Goal: Information Seeking & Learning: Learn about a topic

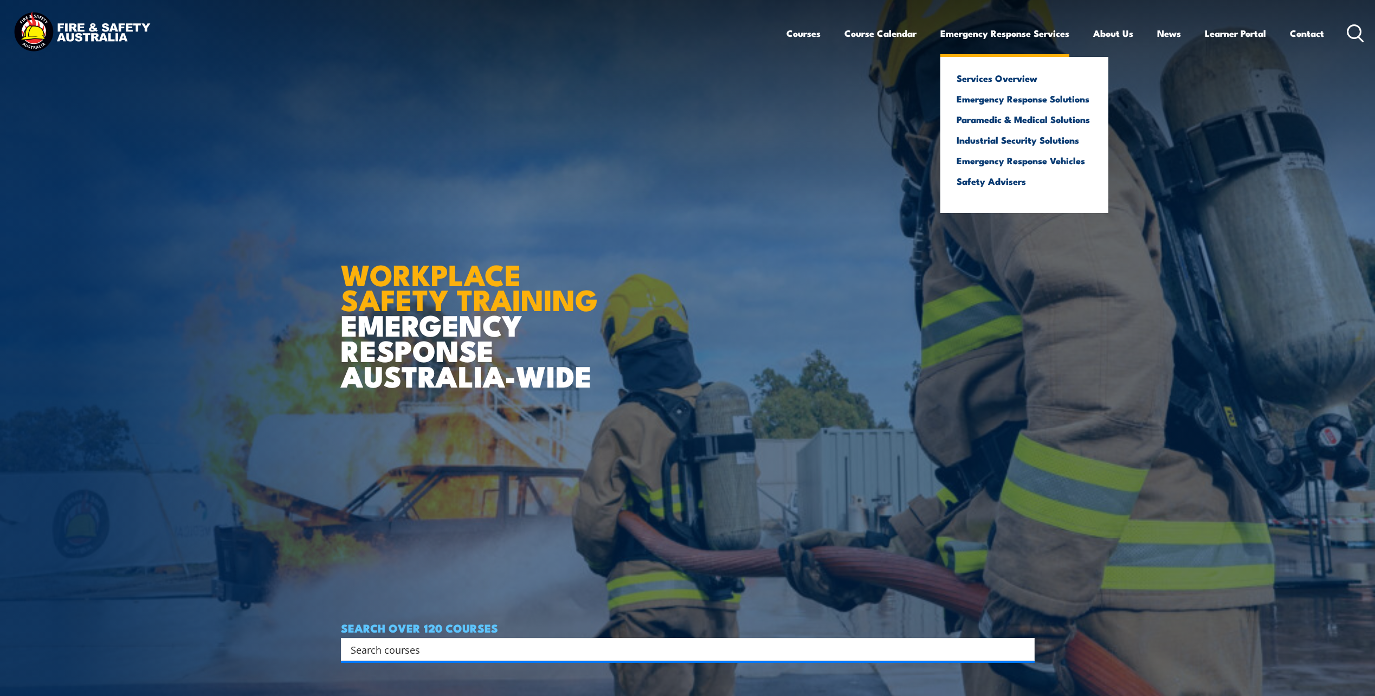
click at [1034, 27] on link "Emergency Response Services" at bounding box center [1004, 33] width 129 height 29
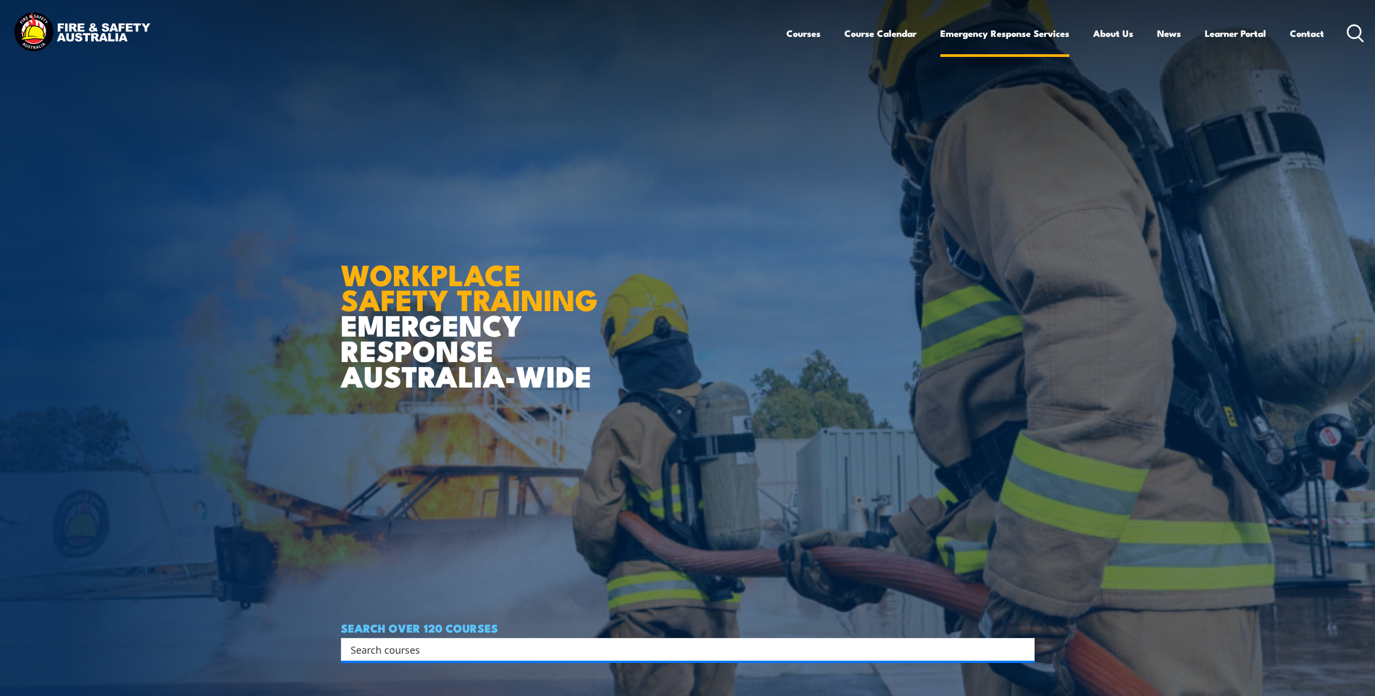
click at [963, 29] on link "Emergency Response Services" at bounding box center [1004, 33] width 129 height 29
click at [884, 36] on link "Course Calendar" at bounding box center [880, 33] width 72 height 29
click at [831, 36] on ul "Courses Course Calendar Emergency Response Services Services Overview Emergency…" at bounding box center [1055, 33] width 538 height 29
click at [798, 36] on link "Courses" at bounding box center [803, 33] width 34 height 29
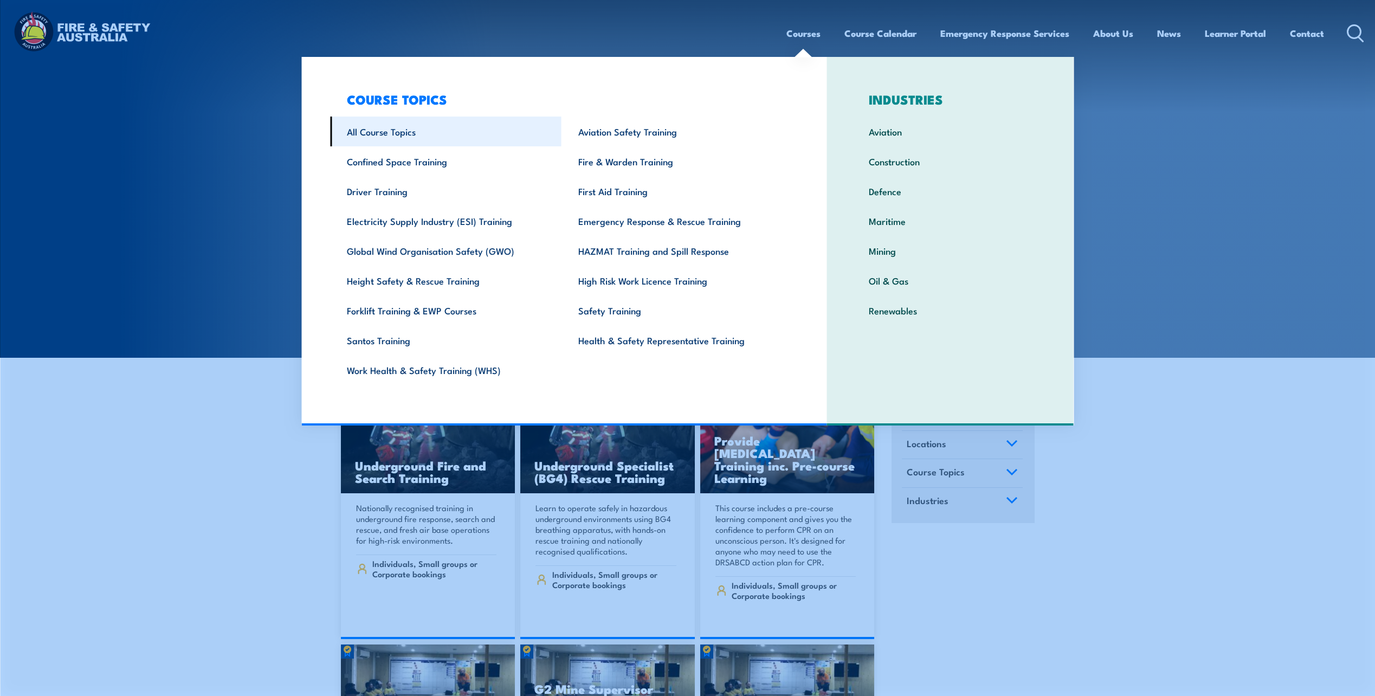
click at [391, 132] on link "All Course Topics" at bounding box center [445, 132] width 231 height 30
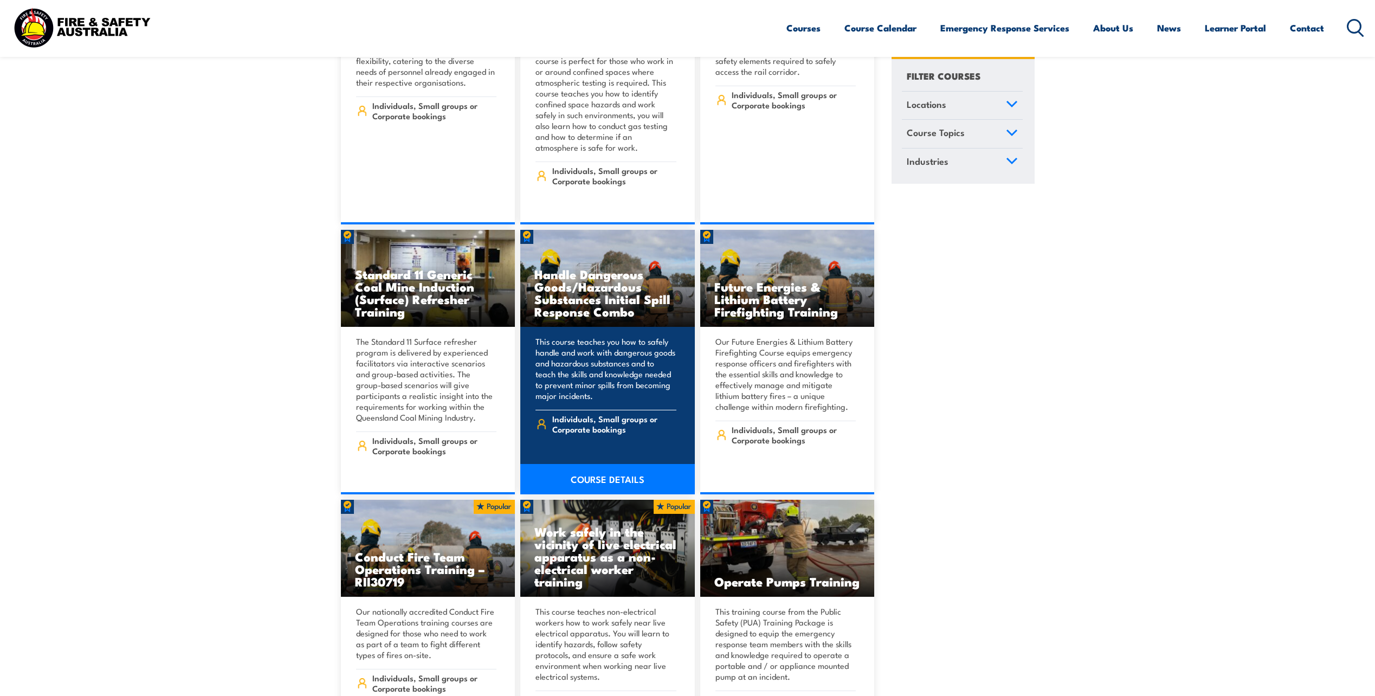
scroll to position [1301, 0]
click at [626, 302] on h3 "Handle Dangerous Goods/Hazardous Substances Initial Spill Response Combo" at bounding box center [607, 292] width 146 height 50
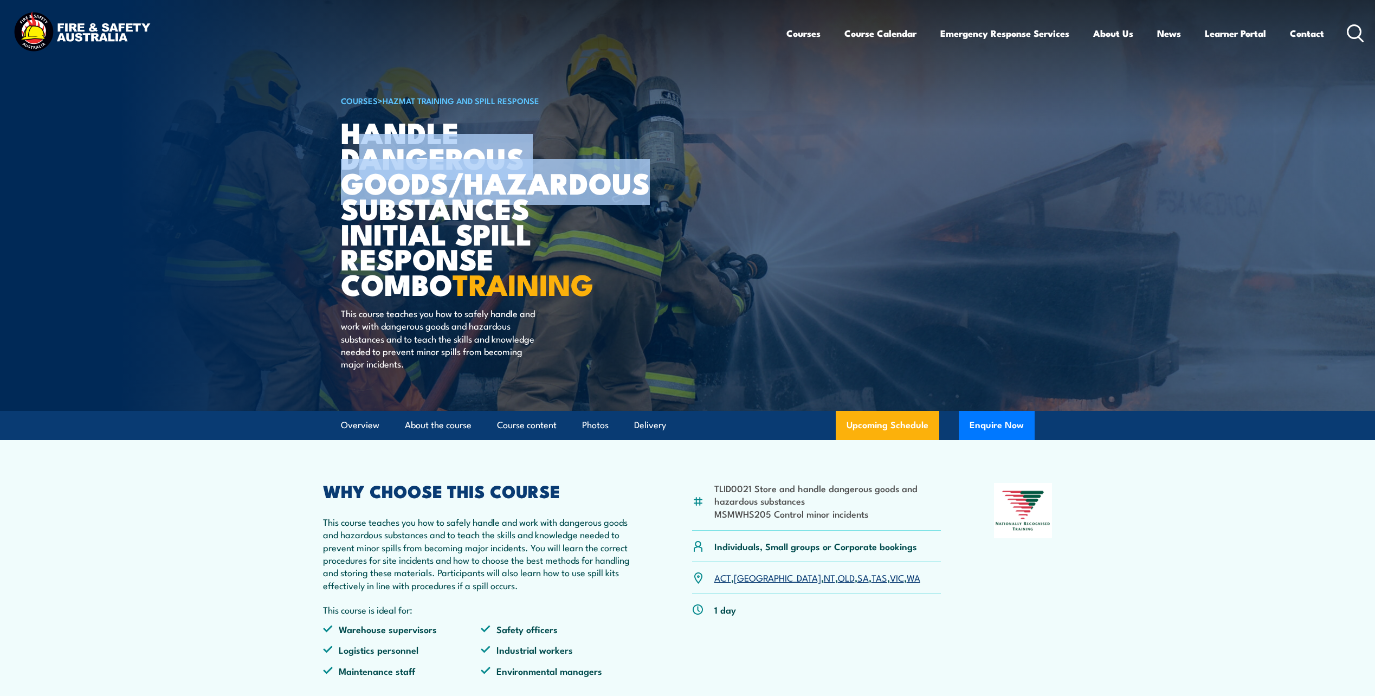
drag, startPoint x: 369, startPoint y: 161, endPoint x: 648, endPoint y: 184, distance: 279.5
click at [609, 184] on h1 "Handle Dangerous Goods/Hazardous Substances Initial Spill Response Combo TRAINI…" at bounding box center [475, 207] width 268 height 177
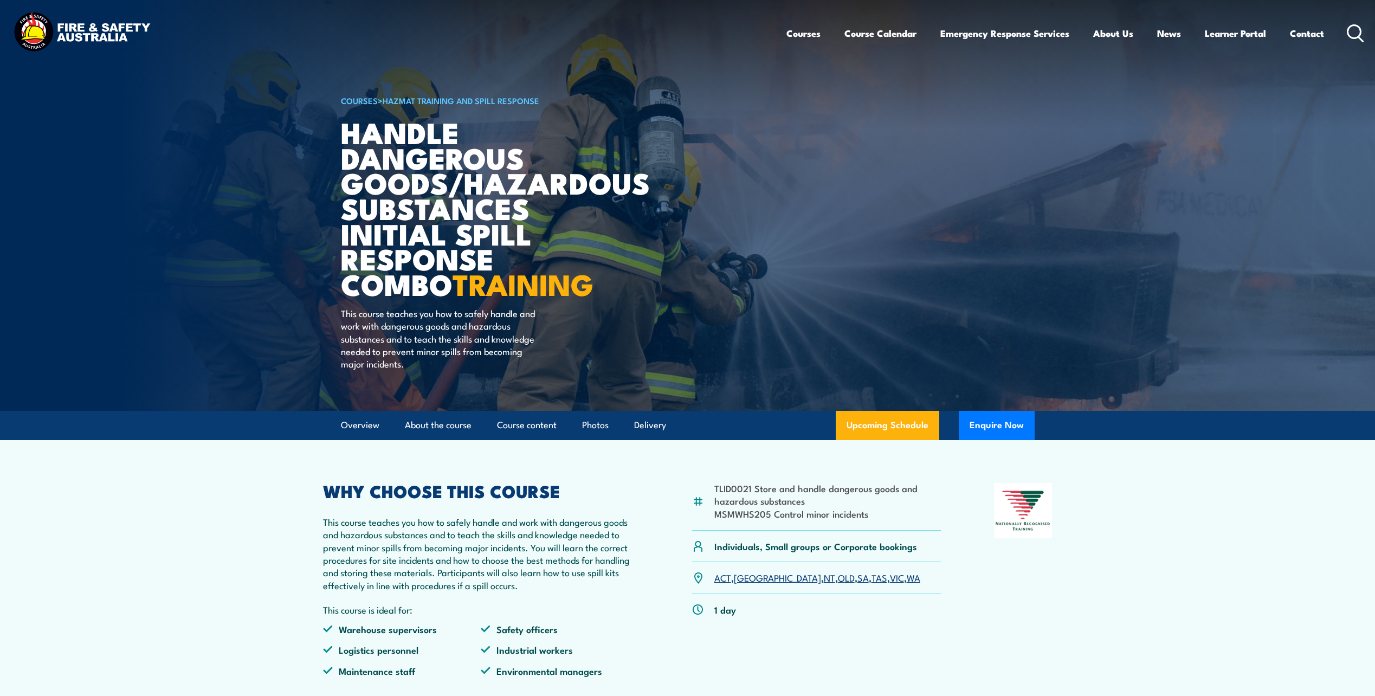
drag, startPoint x: 648, startPoint y: 184, endPoint x: 522, endPoint y: 221, distance: 131.0
click at [522, 221] on h1 "Handle Dangerous Goods/Hazardous Substances Initial Spill Response Combo TRAINI…" at bounding box center [475, 207] width 268 height 177
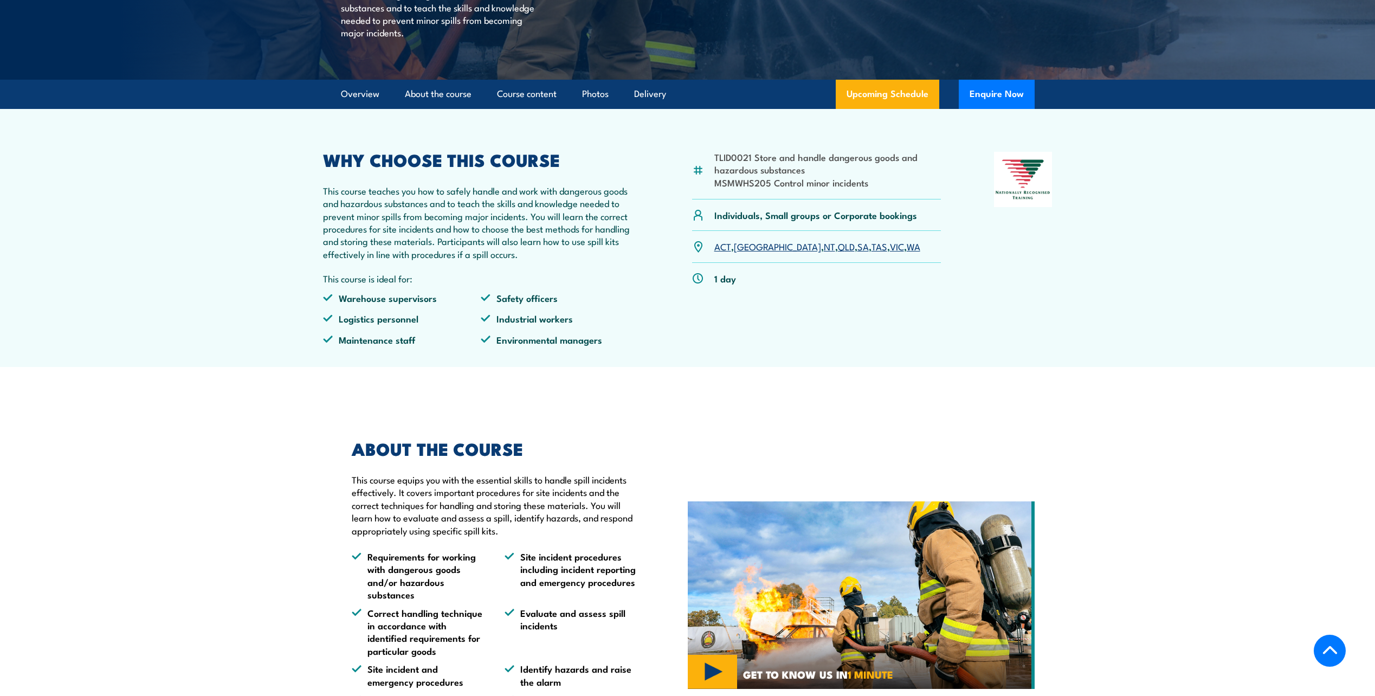
scroll to position [488, 0]
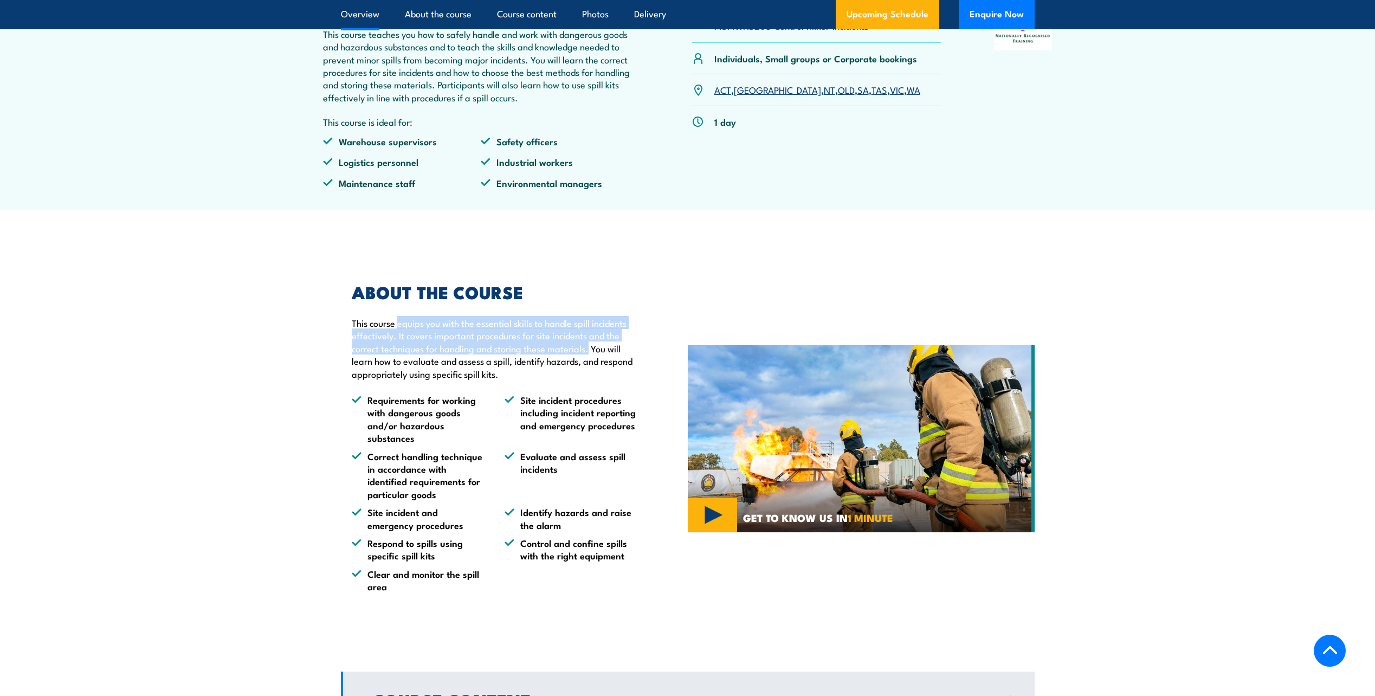
drag, startPoint x: 399, startPoint y: 325, endPoint x: 590, endPoint y: 346, distance: 191.9
click at [590, 346] on p "This course equips you with the essential skills to handle spill incidents effe…" at bounding box center [495, 347] width 286 height 63
copy p "equips you with the essential skills to handle spill incidents effectively. It …"
click at [368, 18] on link "Overview" at bounding box center [360, 14] width 38 height 29
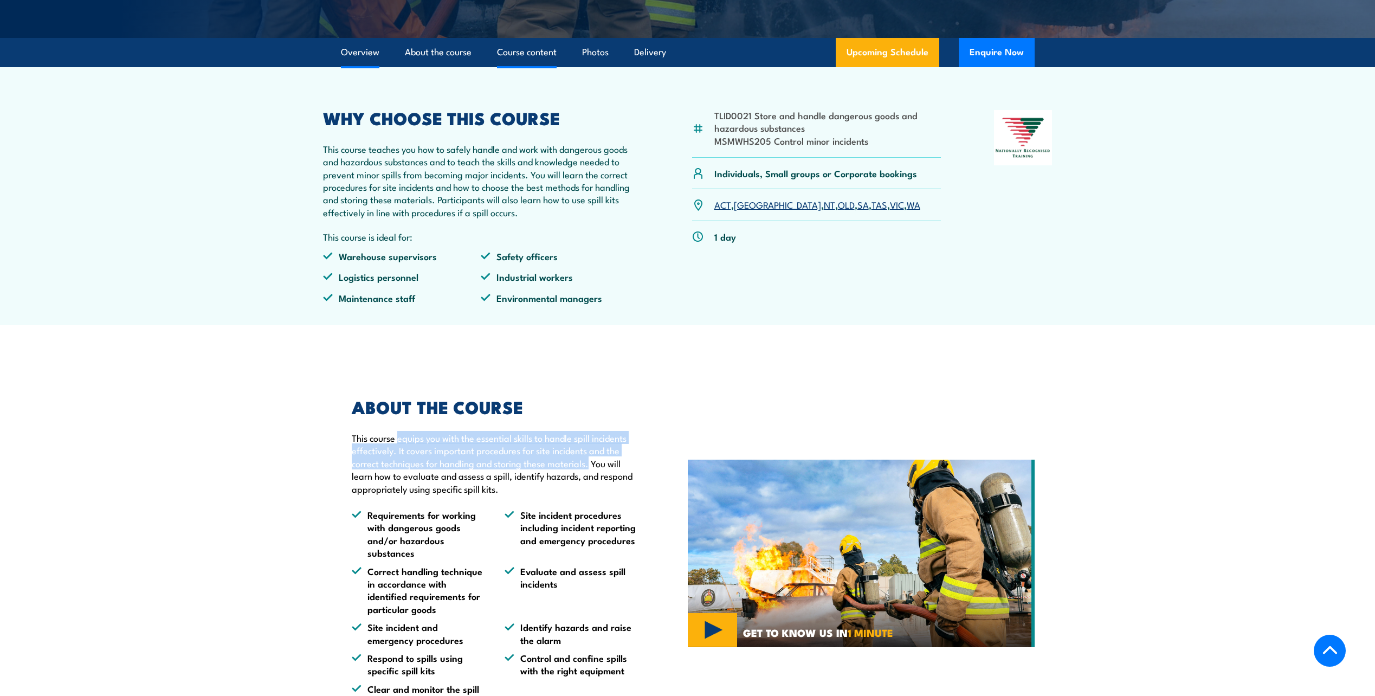
click at [521, 50] on link "Course content" at bounding box center [527, 52] width 60 height 29
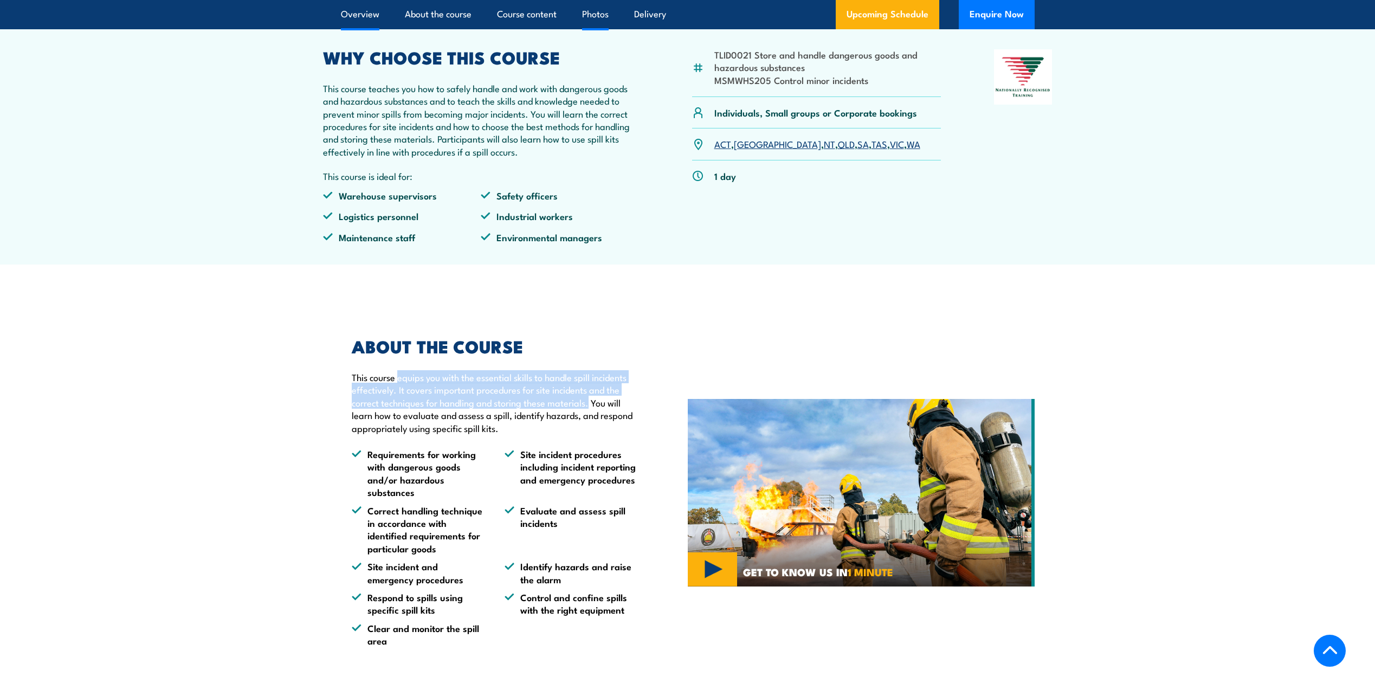
click at [596, 23] on link "Photos" at bounding box center [595, 14] width 27 height 29
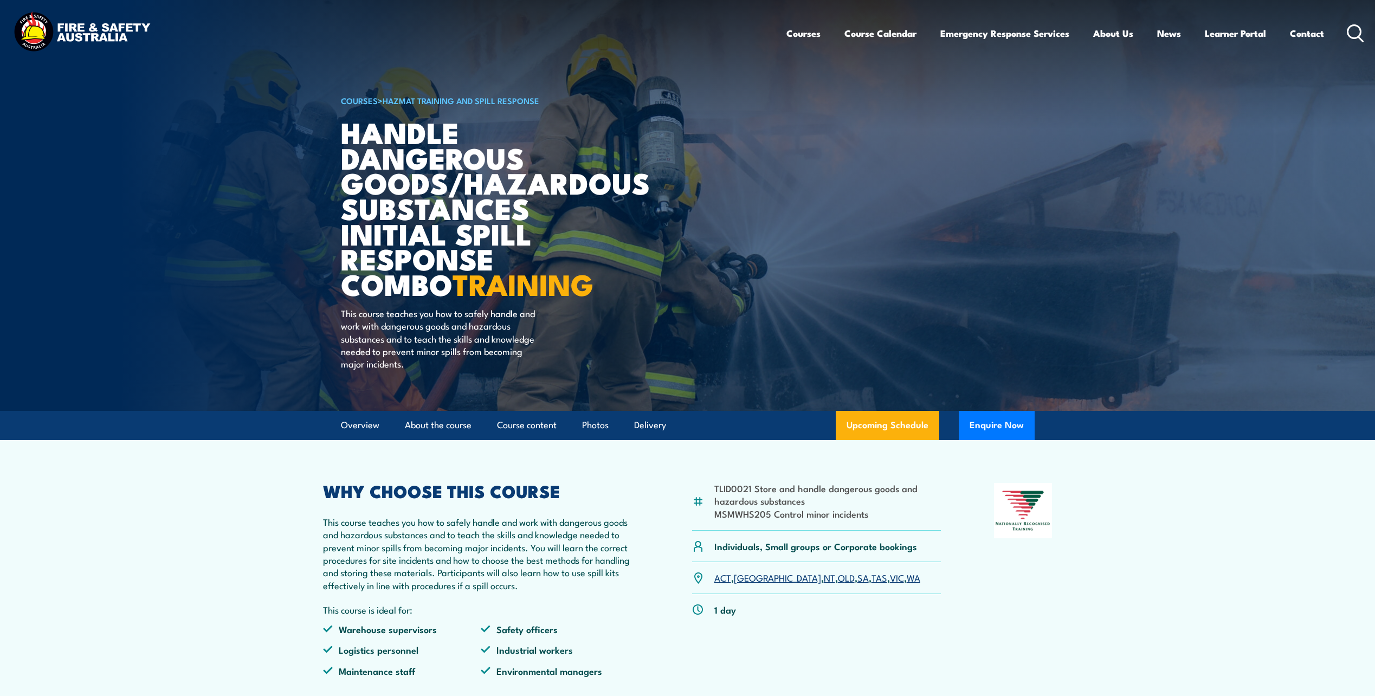
click at [776, 31] on div "Courses Course Calendar Emergency Response Services Services Overview Emergency…" at bounding box center [687, 33] width 1353 height 47
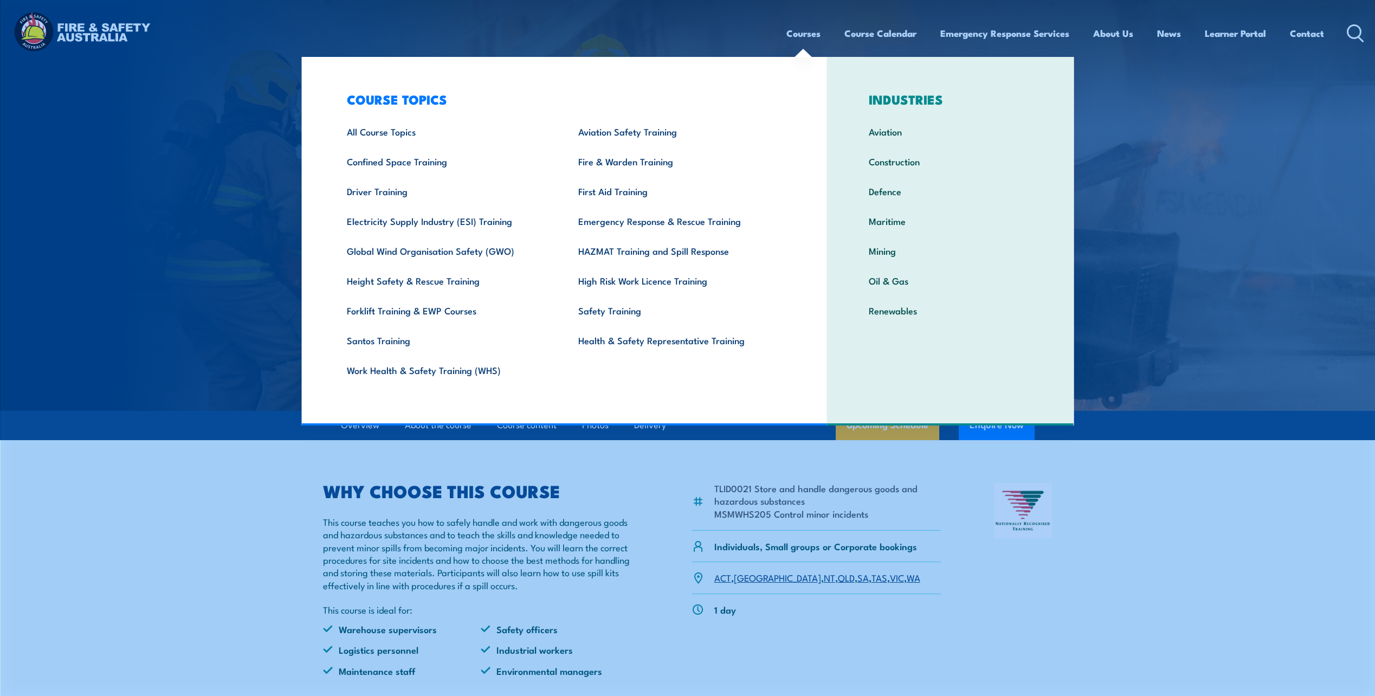
click at [787, 31] on link "Courses" at bounding box center [803, 33] width 34 height 29
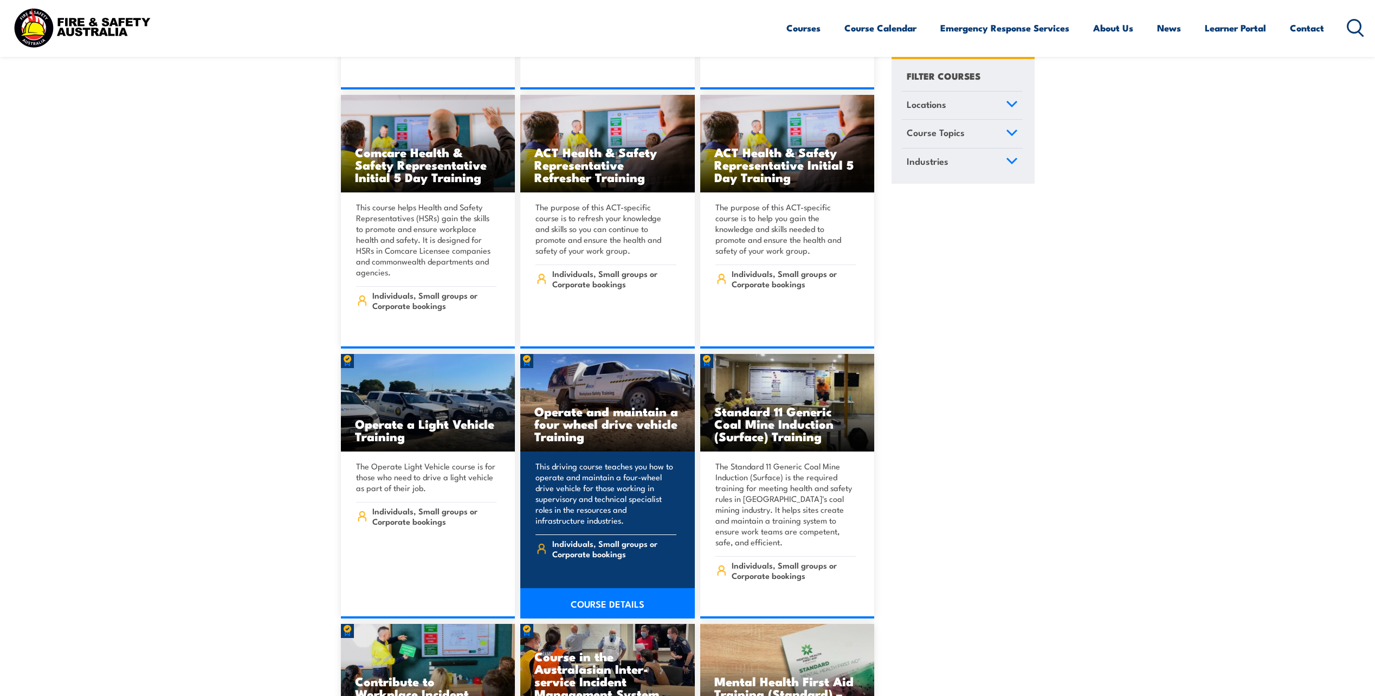
scroll to position [5148, 0]
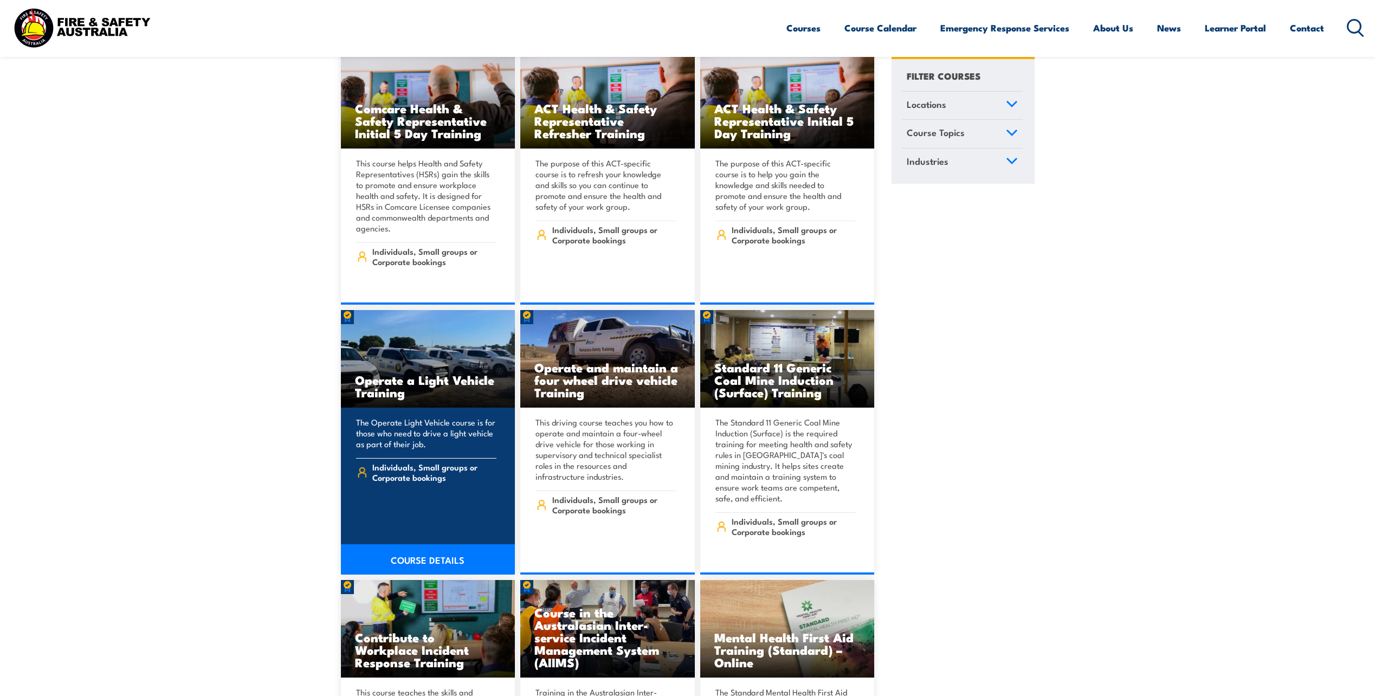
click at [453, 337] on img at bounding box center [428, 359] width 175 height 98
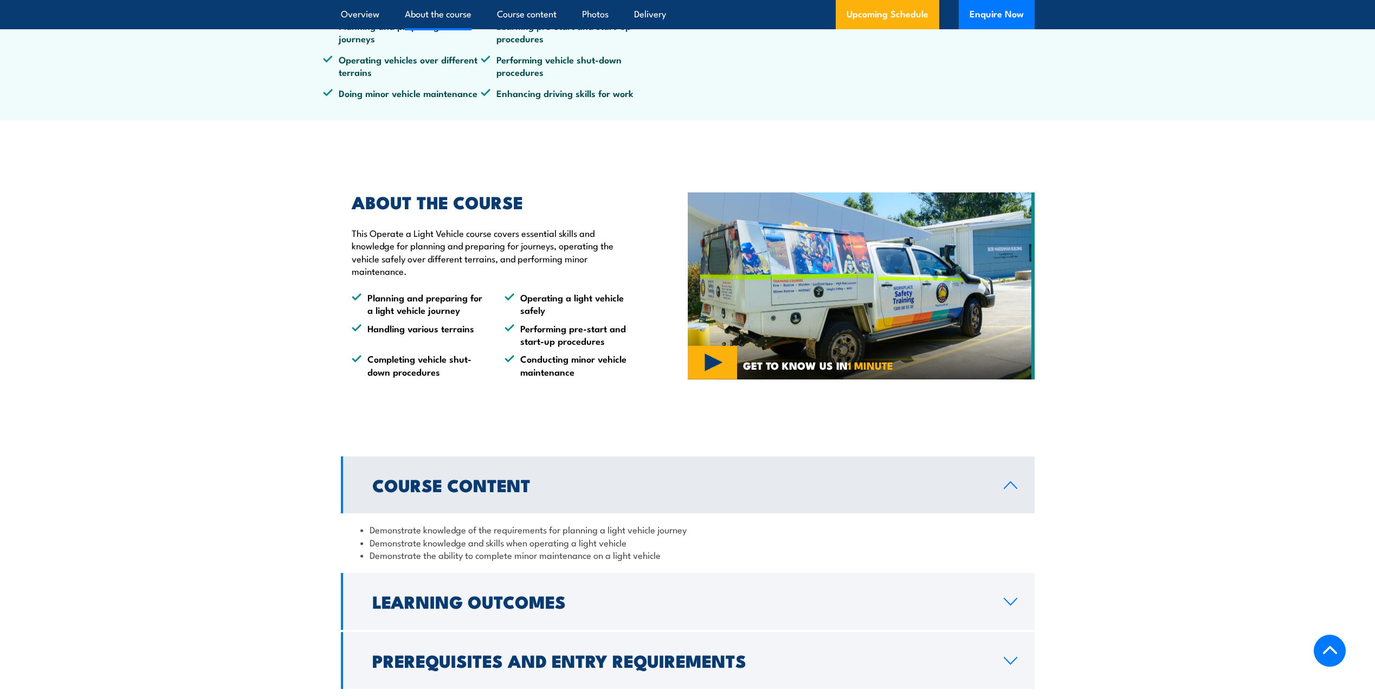
scroll to position [650, 0]
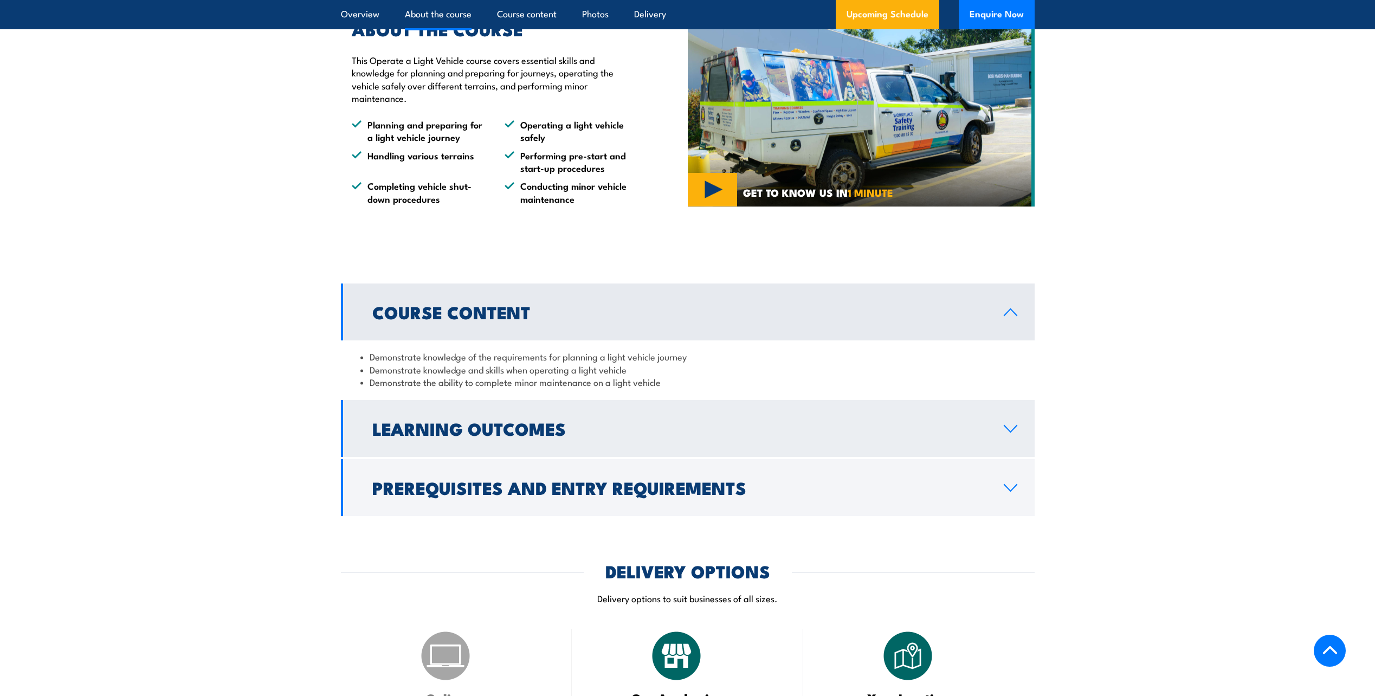
click at [480, 424] on h2 "Learning Outcomes" at bounding box center [679, 428] width 614 height 15
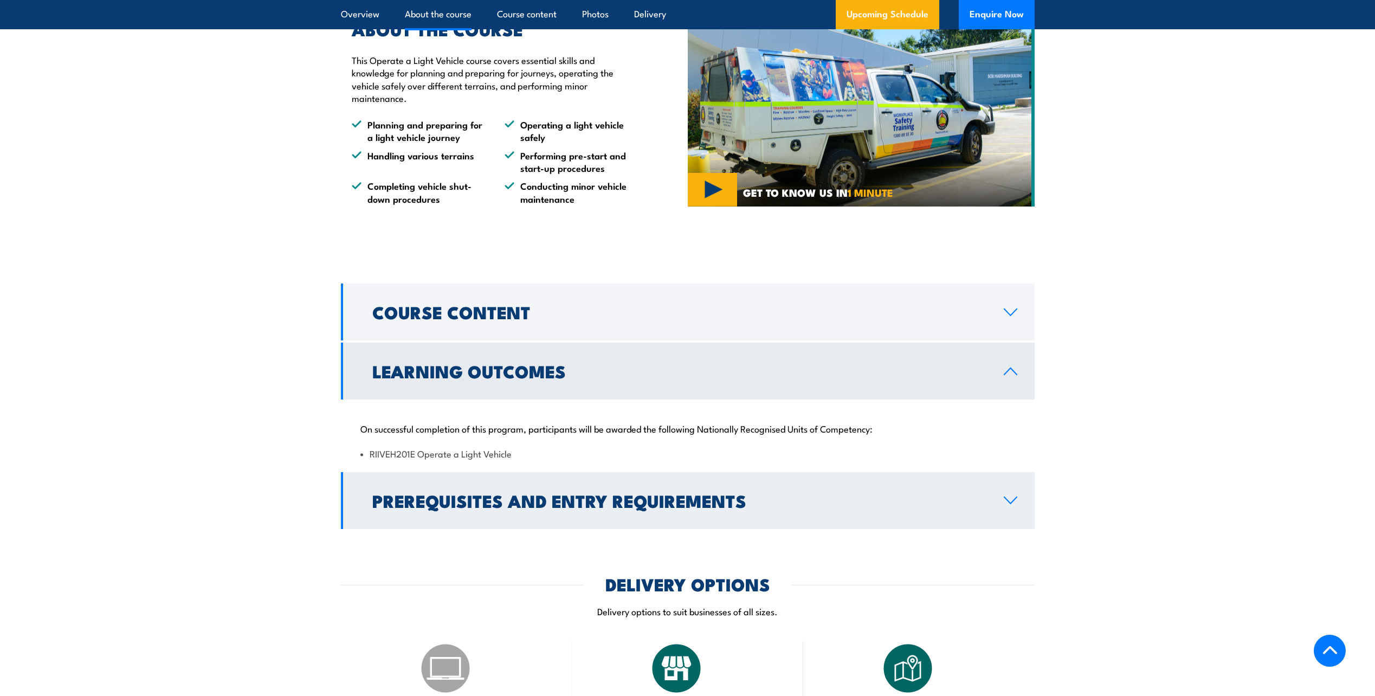
click at [509, 502] on h2 "Prerequisites and Entry Requirements" at bounding box center [679, 500] width 614 height 15
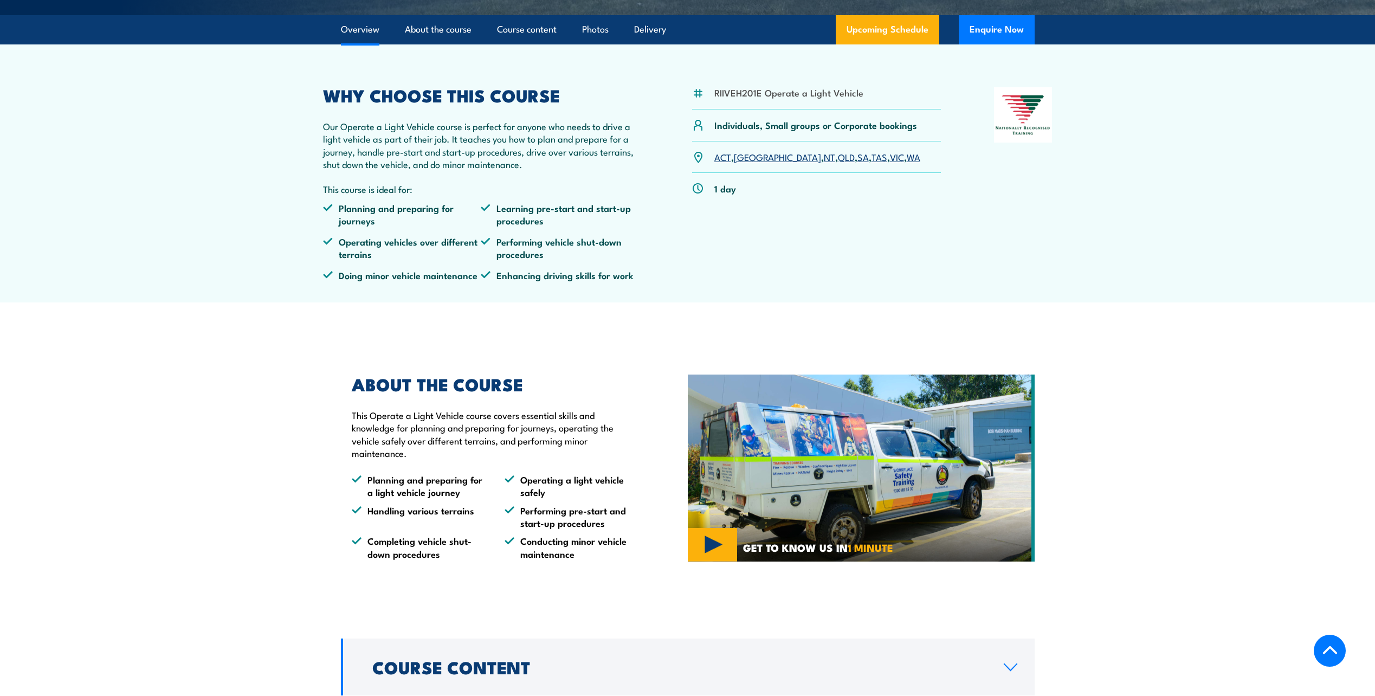
scroll to position [271, 0]
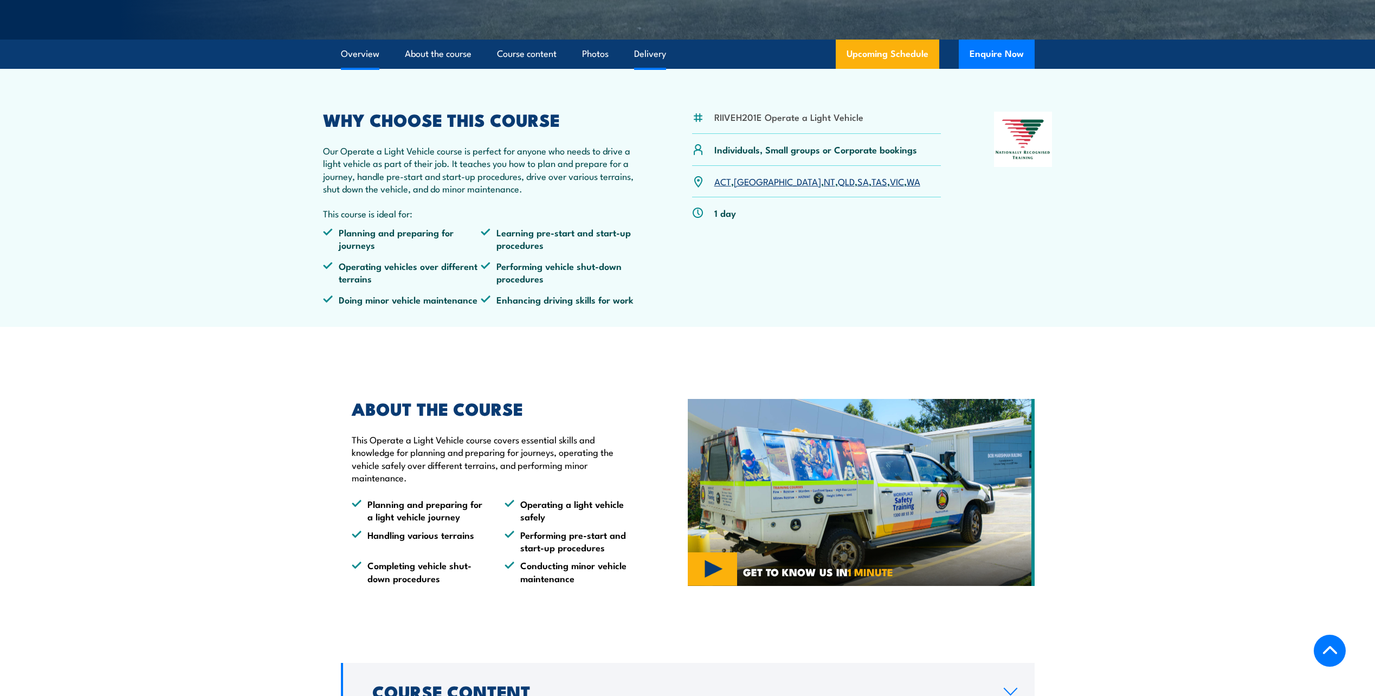
click at [642, 54] on link "Delivery" at bounding box center [650, 54] width 32 height 29
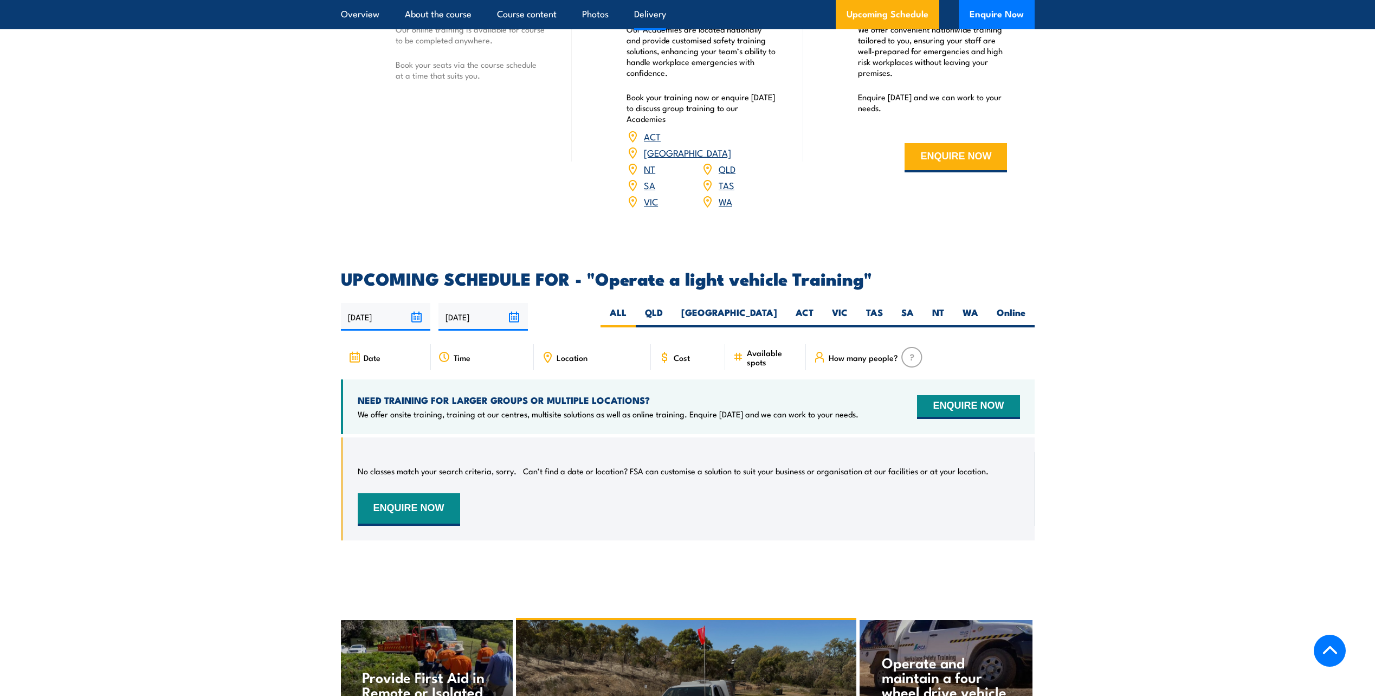
scroll to position [1552, 0]
